Goal: Task Accomplishment & Management: Use online tool/utility

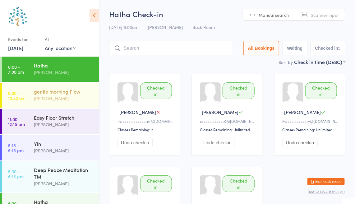
click at [82, 90] on div "gentle morning Flow" at bounding box center [64, 91] width 60 height 7
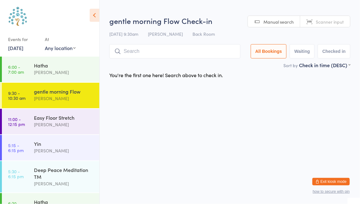
click at [21, 49] on link "[DATE]" at bounding box center [15, 47] width 15 height 7
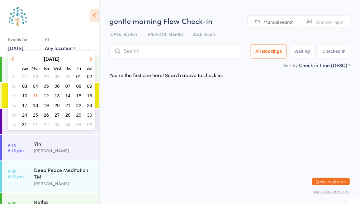
click at [24, 93] on span "10" at bounding box center [24, 95] width 5 height 5
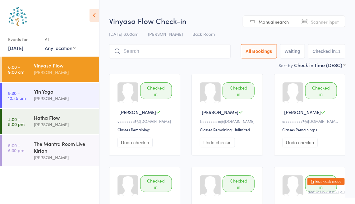
click at [24, 93] on time "9:30 - 10:45 am" at bounding box center [17, 96] width 18 height 10
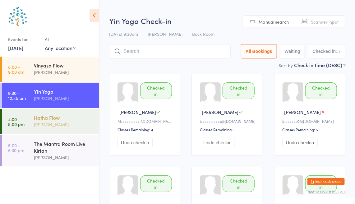
click at [37, 124] on div "[PERSON_NAME]" at bounding box center [64, 124] width 60 height 7
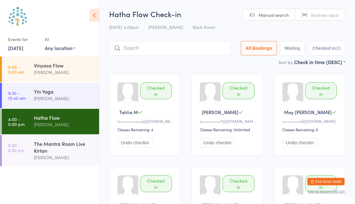
click at [20, 44] on div "Events for" at bounding box center [23, 39] width 30 height 10
click at [20, 48] on link "[DATE]" at bounding box center [15, 47] width 15 height 7
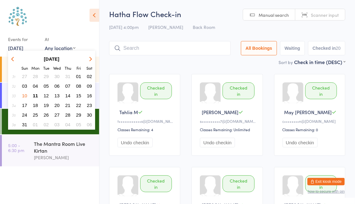
click at [35, 92] on button "11" at bounding box center [36, 95] width 10 height 8
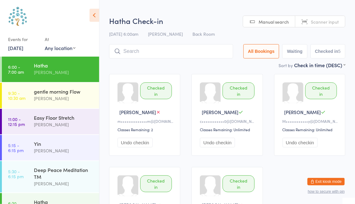
click at [35, 92] on div "gentle morning Flow" at bounding box center [64, 91] width 60 height 7
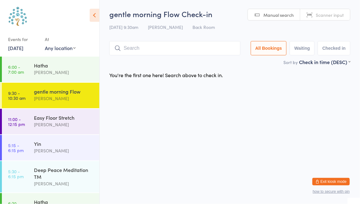
click at [322, 14] on span "Scanner input" at bounding box center [329, 15] width 28 height 6
type input "6714"
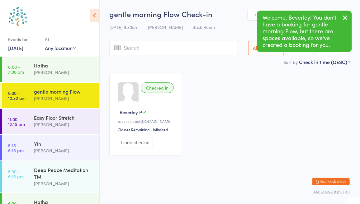
click at [346, 21] on button "button" at bounding box center [345, 18] width 14 height 14
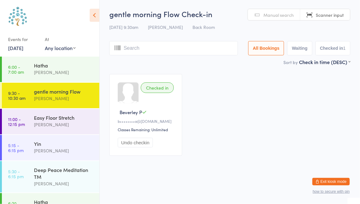
click at [137, 49] on input "search" at bounding box center [173, 48] width 128 height 14
type input "6469"
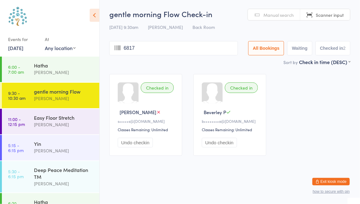
type input "6817"
type input "5602"
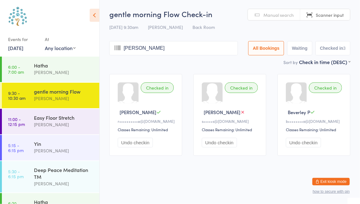
type input "[PERSON_NAME]"
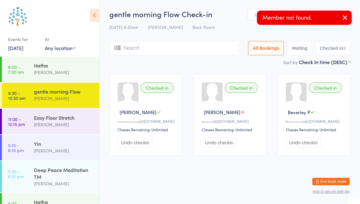
click at [347, 18] on icon "button" at bounding box center [344, 18] width 7 height 8
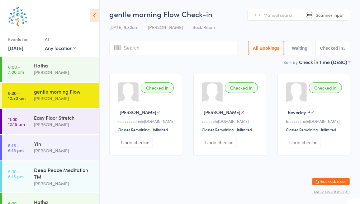
click at [272, 9] on link "Manual search" at bounding box center [274, 15] width 52 height 12
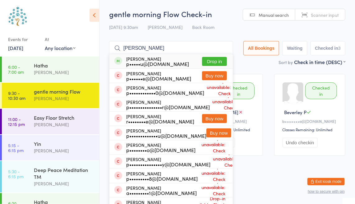
type input "[PERSON_NAME]"
click at [217, 57] on button "Drop in" at bounding box center [214, 61] width 25 height 9
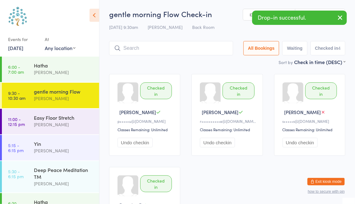
click at [340, 17] on icon "button" at bounding box center [340, 18] width 7 height 8
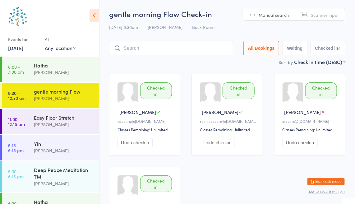
click at [340, 17] on link "Scanner input" at bounding box center [321, 15] width 50 height 12
type input "7022"
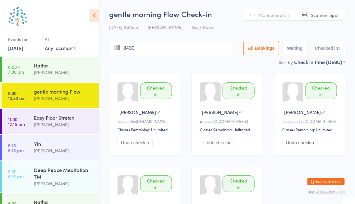
type input "8430"
type input "6534"
type input "8130"
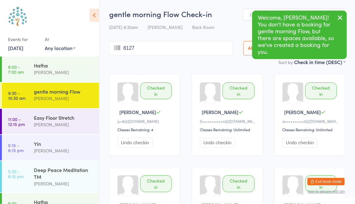
type input "8127"
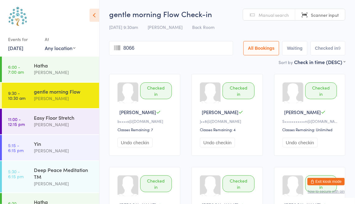
type input "8066"
type input "8758"
click at [196, 50] on input "search" at bounding box center [170, 48] width 122 height 14
click at [193, 50] on input "search" at bounding box center [170, 48] width 122 height 14
click at [309, 44] on button "Checked in 11" at bounding box center [326, 48] width 37 height 14
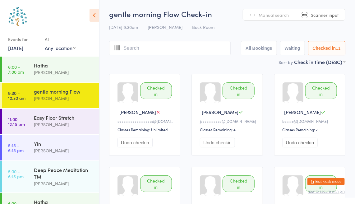
click at [155, 48] on input "search" at bounding box center [170, 48] width 122 height 14
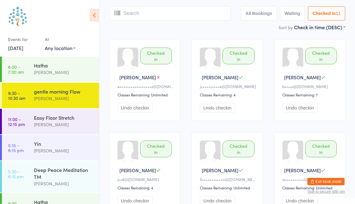
scroll to position [41, 0]
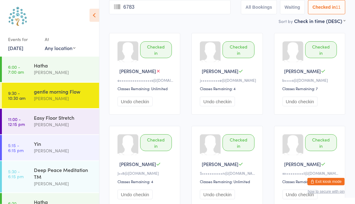
type input "6783"
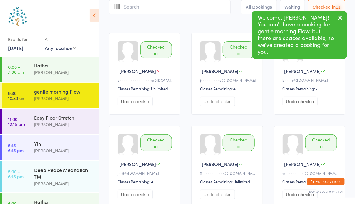
scroll to position [0, 0]
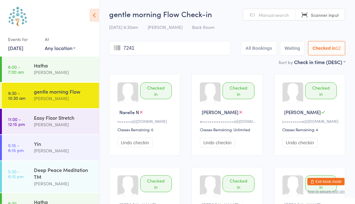
type input "7241"
type input "7716"
